Goal: Transaction & Acquisition: Purchase product/service

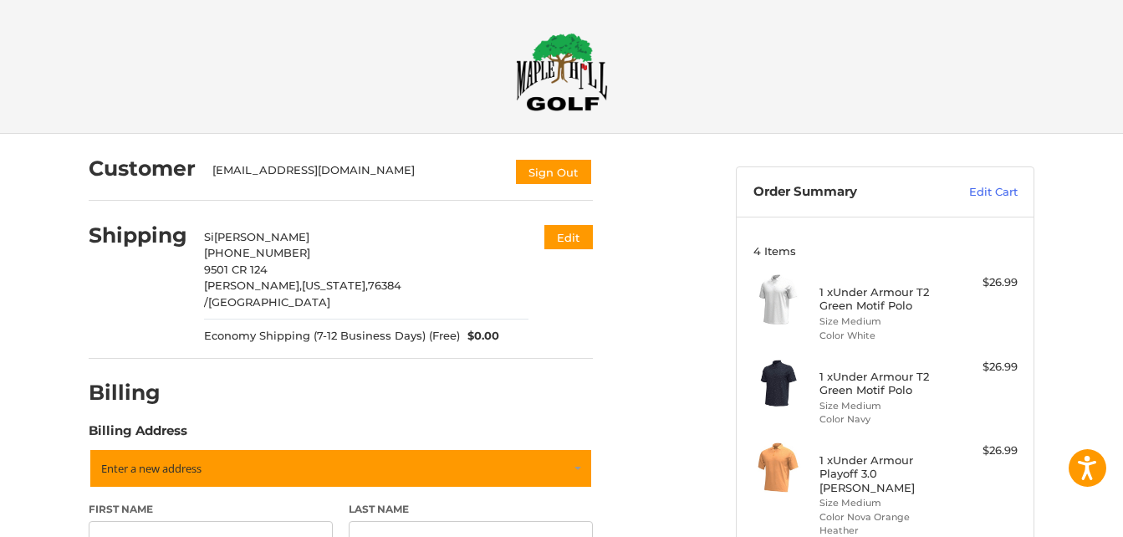
select select "**"
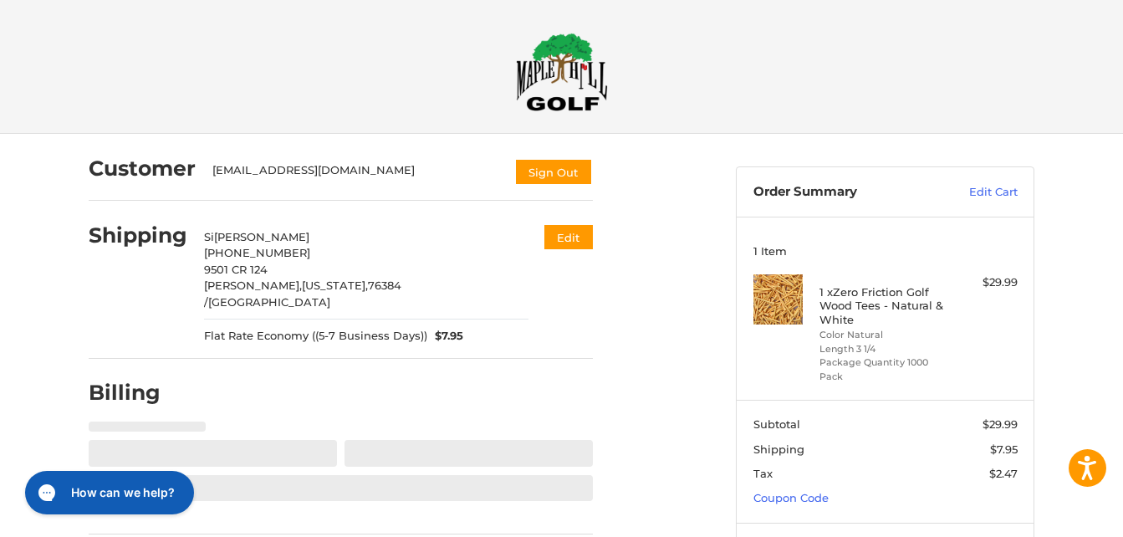
select select "**"
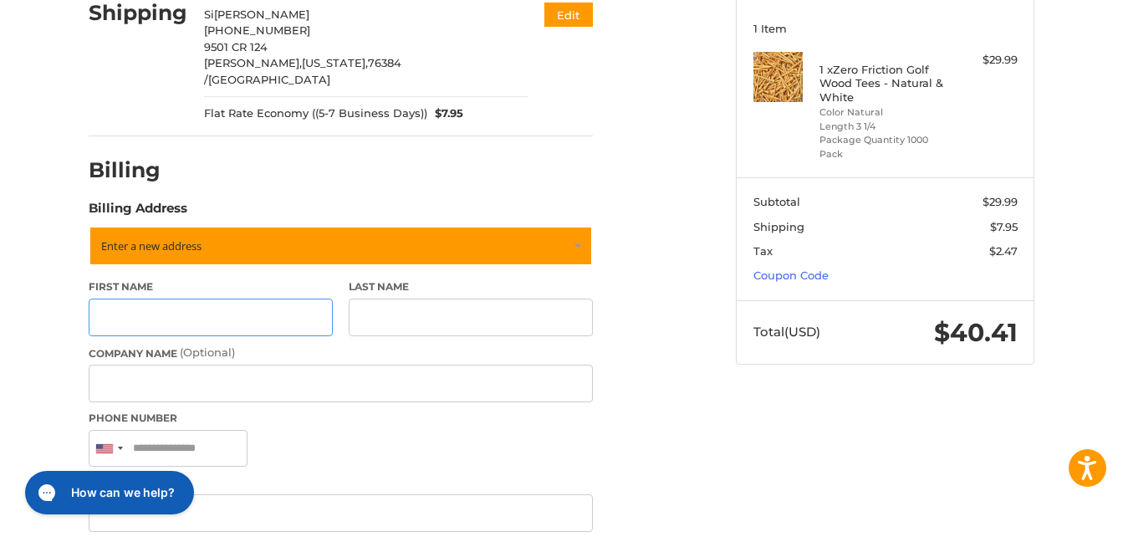
scroll to position [235, 0]
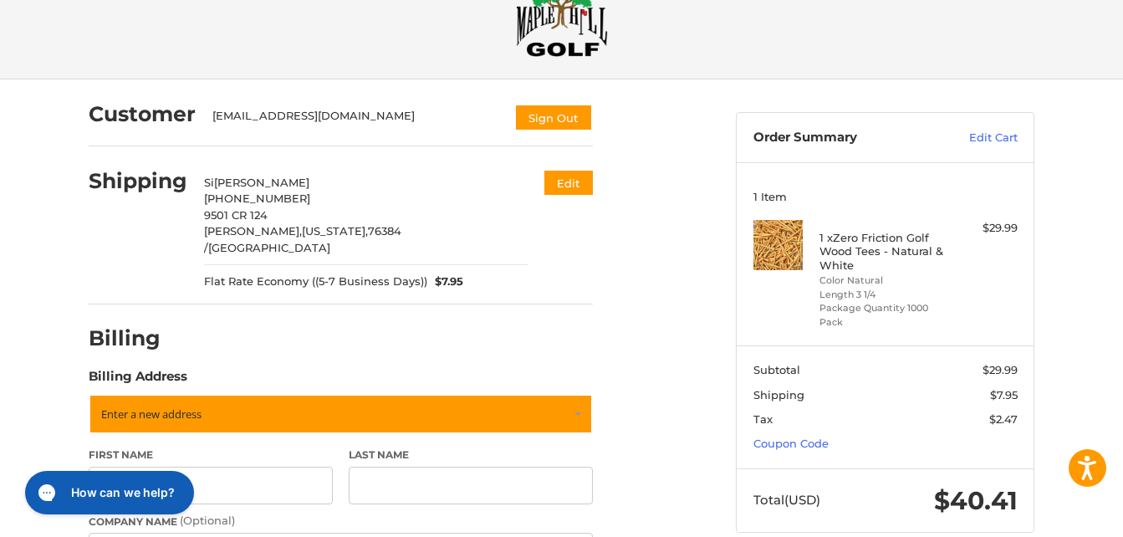
scroll to position [84, 0]
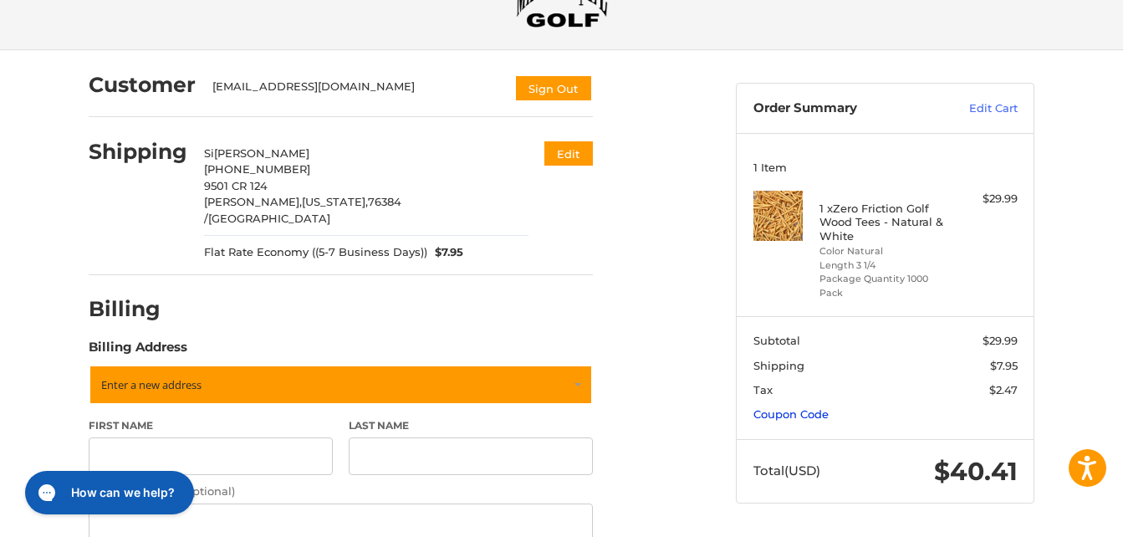
click at [803, 415] on link "Coupon Code" at bounding box center [791, 413] width 75 height 13
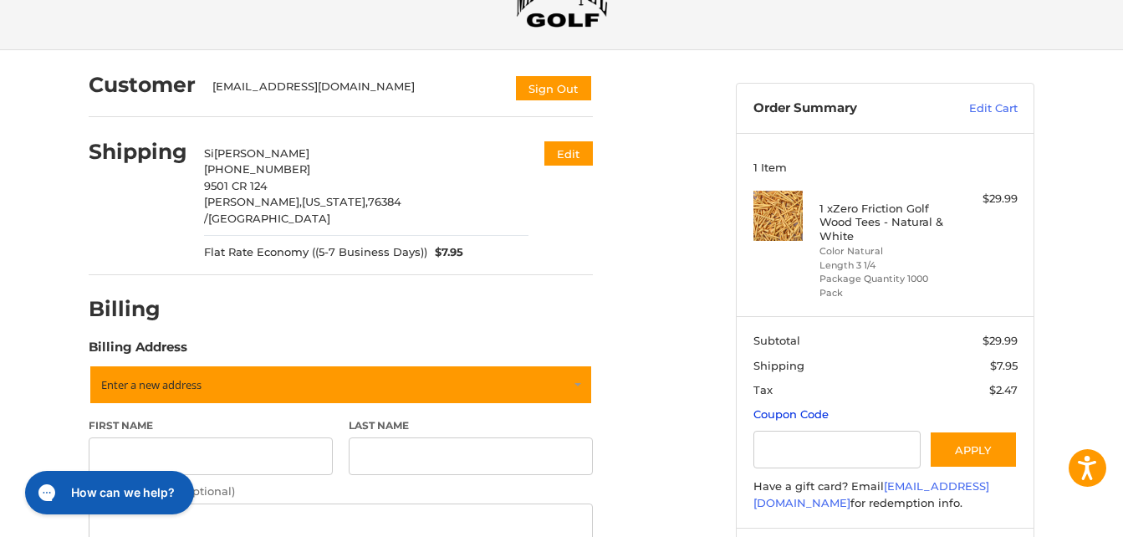
click at [803, 415] on link "Coupon Code" at bounding box center [791, 413] width 75 height 13
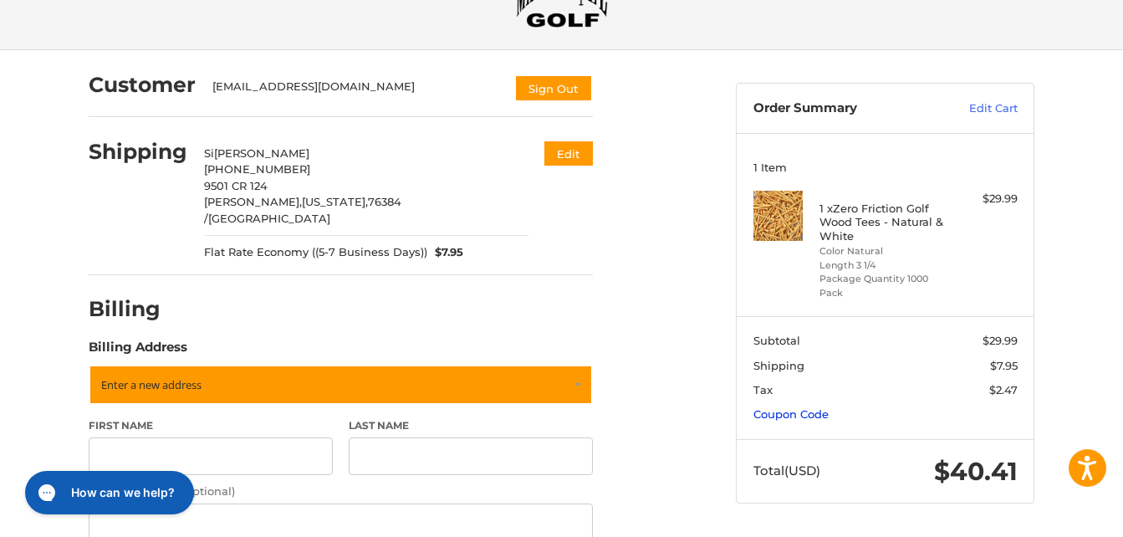
click at [803, 415] on link "Coupon Code" at bounding box center [791, 413] width 75 height 13
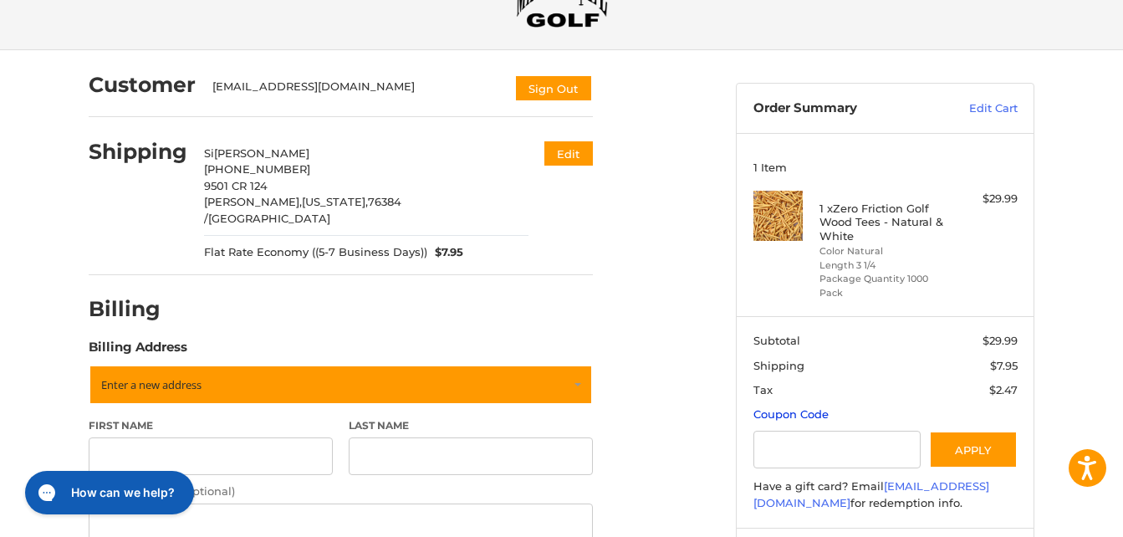
click at [803, 415] on link "Coupon Code" at bounding box center [791, 413] width 75 height 13
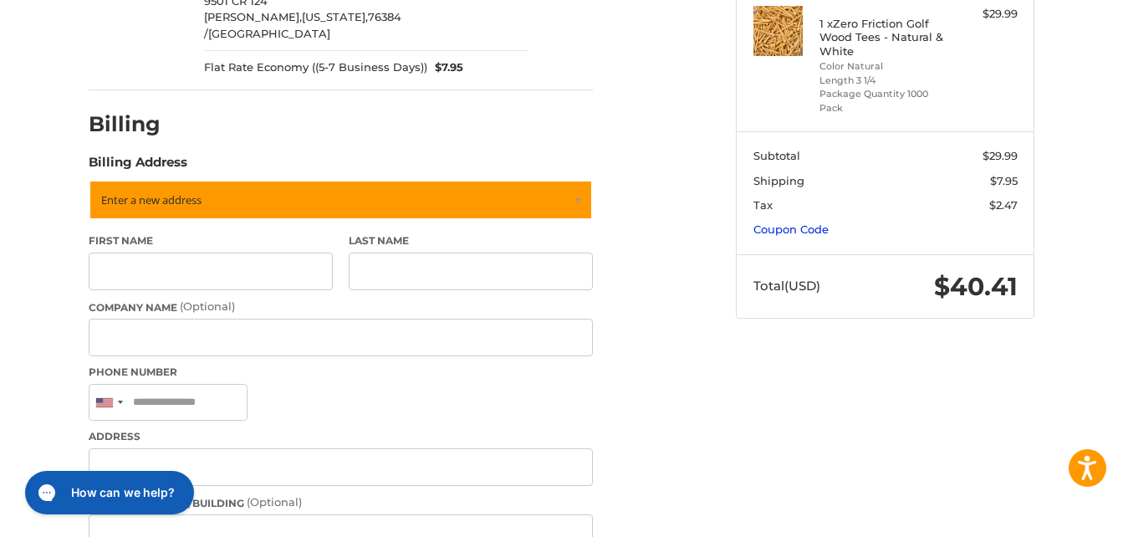
scroll to position [335, 0]
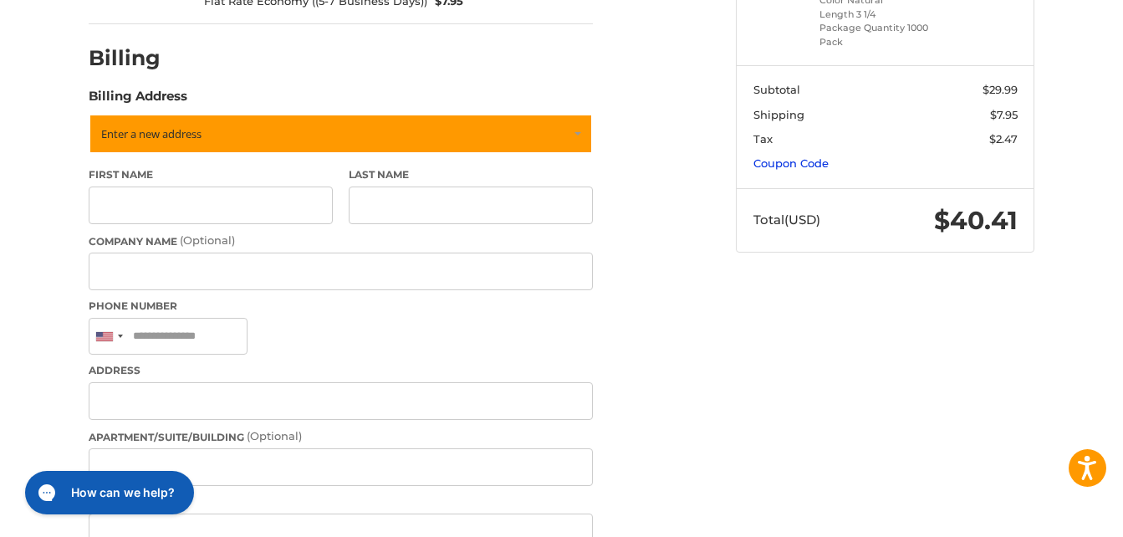
click at [790, 162] on link "Coupon Code" at bounding box center [791, 162] width 75 height 13
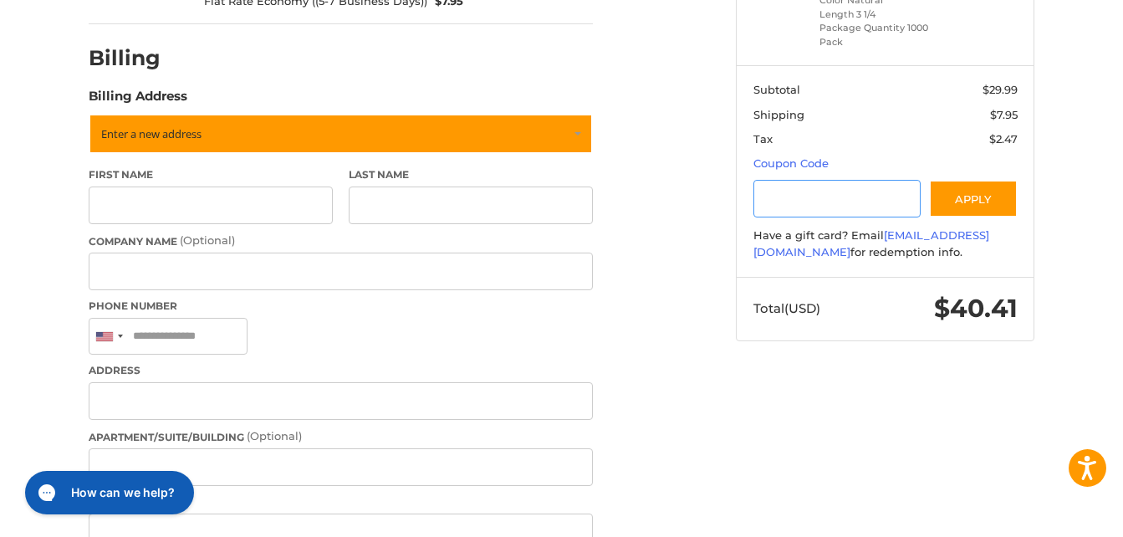
click at [815, 204] on input "Gift Certificate or Coupon Code" at bounding box center [838, 199] width 168 height 38
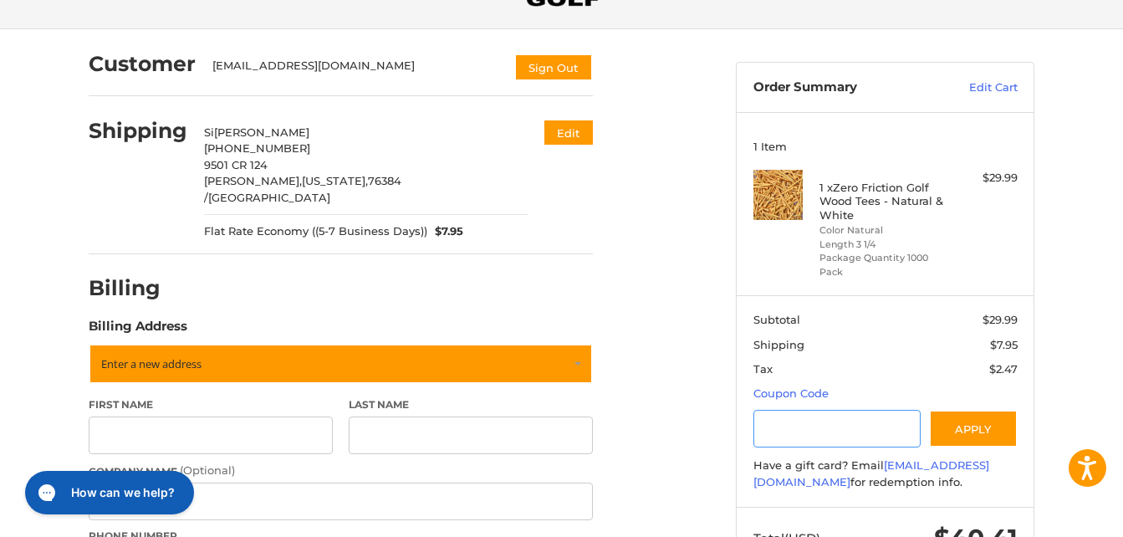
scroll to position [0, 0]
